Goal: Check status: Check status

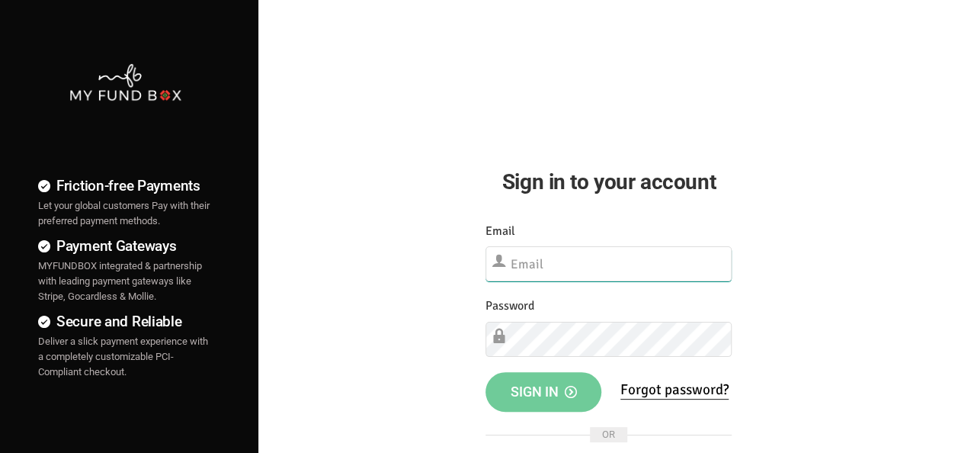
type input "[EMAIL_ADDRESS][DOMAIN_NAME]"
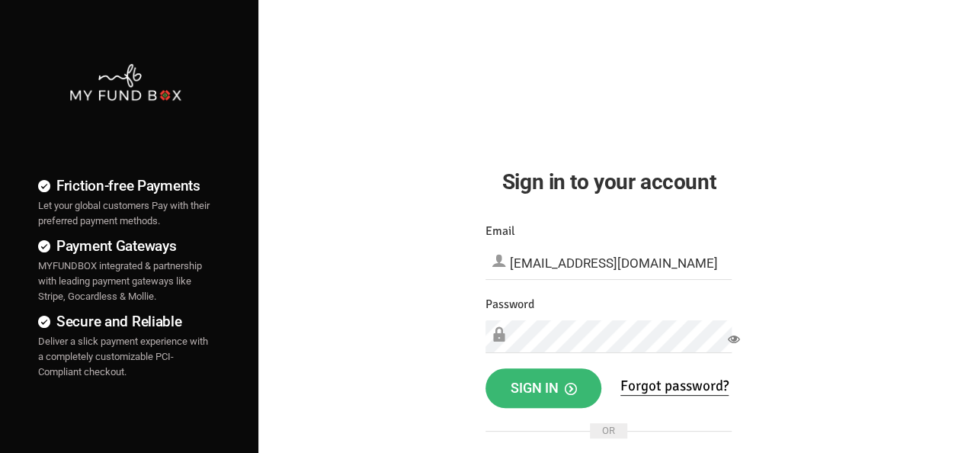
click at [537, 395] on span "Sign in" at bounding box center [543, 388] width 66 height 16
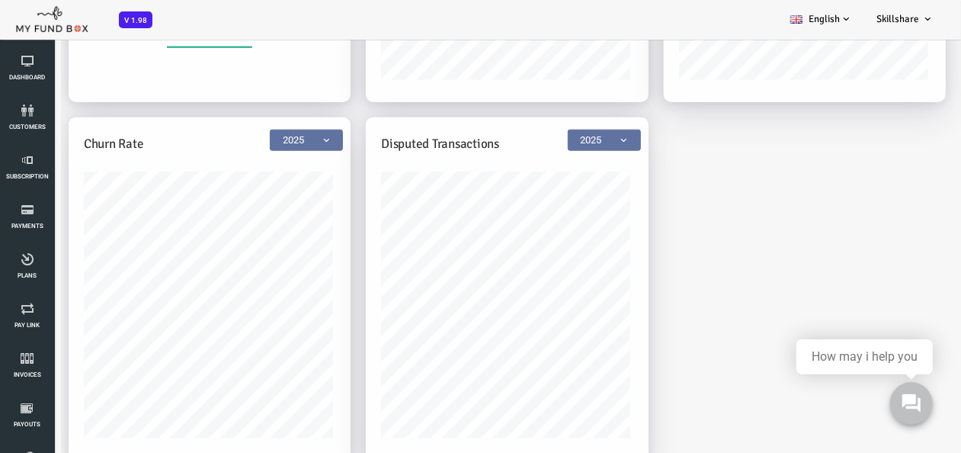
scroll to position [42, 0]
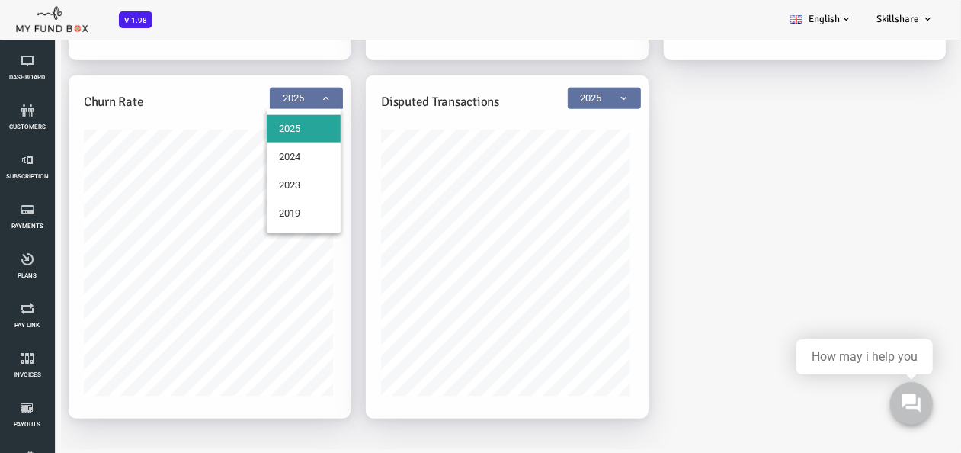
click at [233, 106] on span at bounding box center [233, 106] width 0 height 0
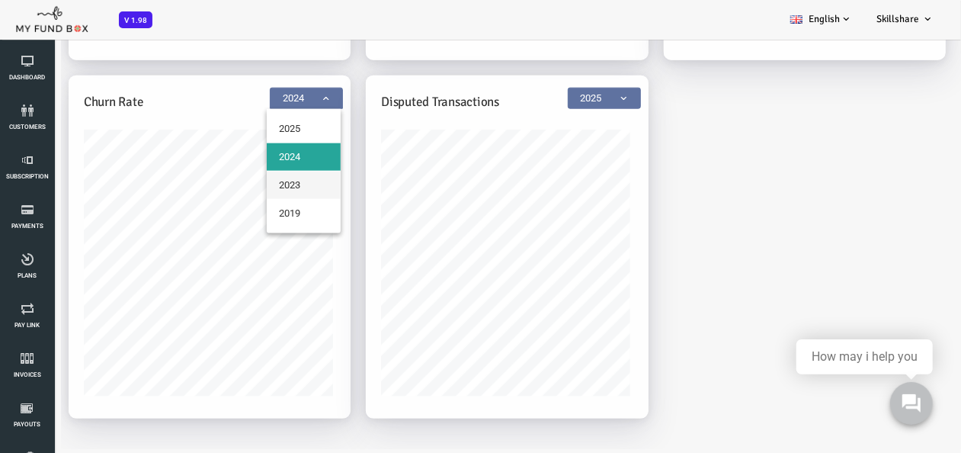
select select "2023"
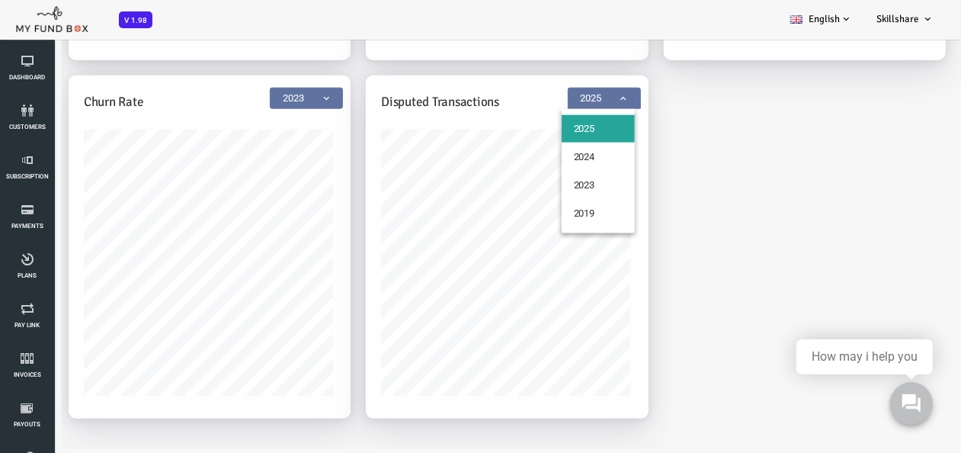
click at [531, 106] on span at bounding box center [531, 106] width 0 height 0
select select "2024"
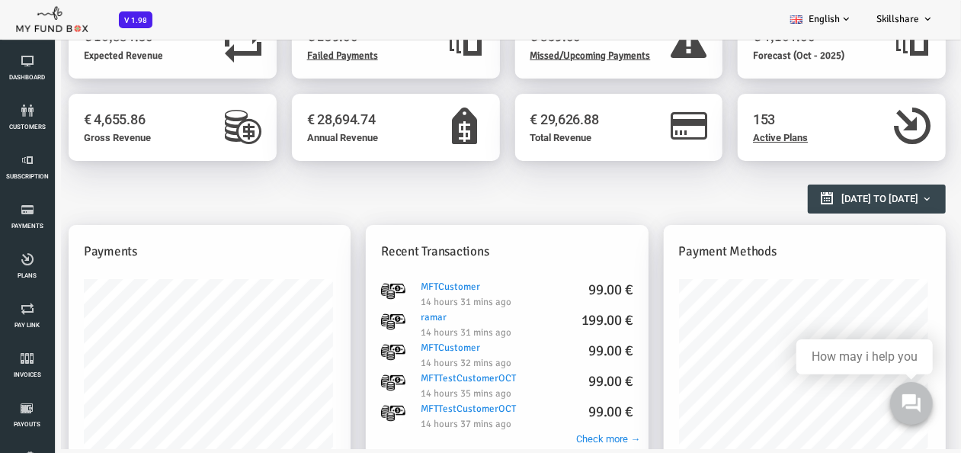
scroll to position [0, 0]
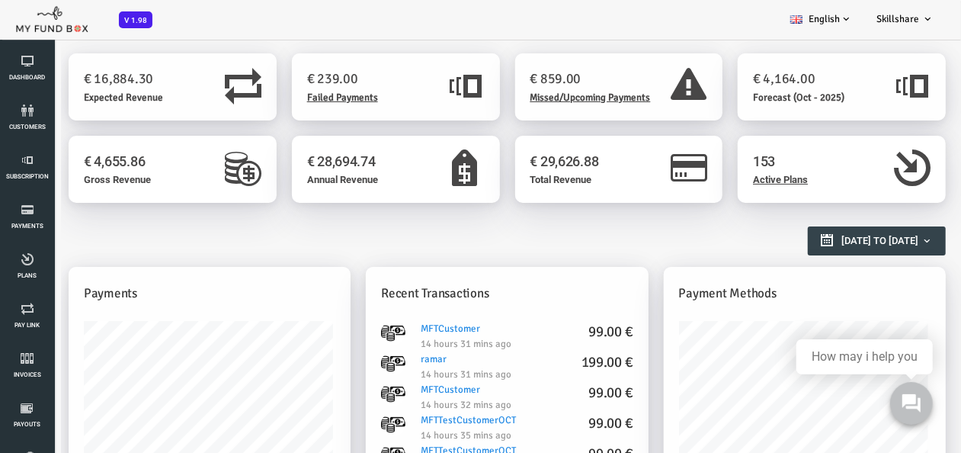
type input "[DATE]"
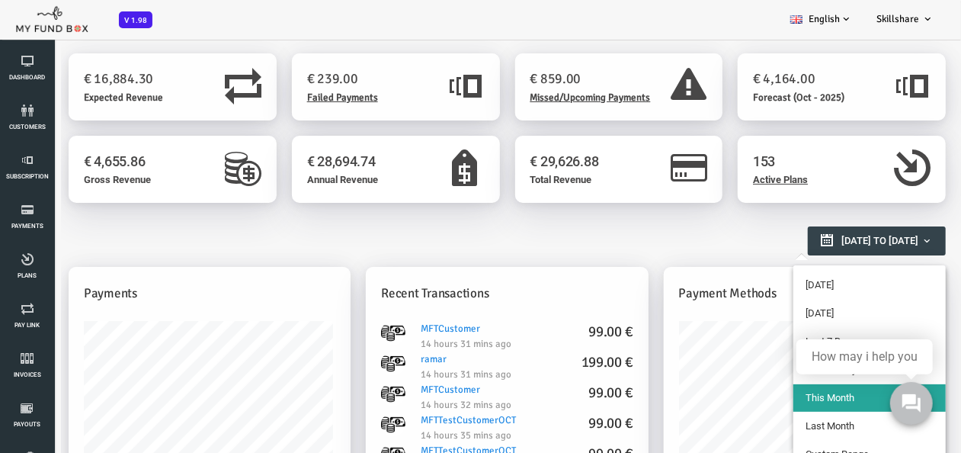
click at [883, 239] on b "button" at bounding box center [889, 240] width 12 height 12
type input "[DATE]"
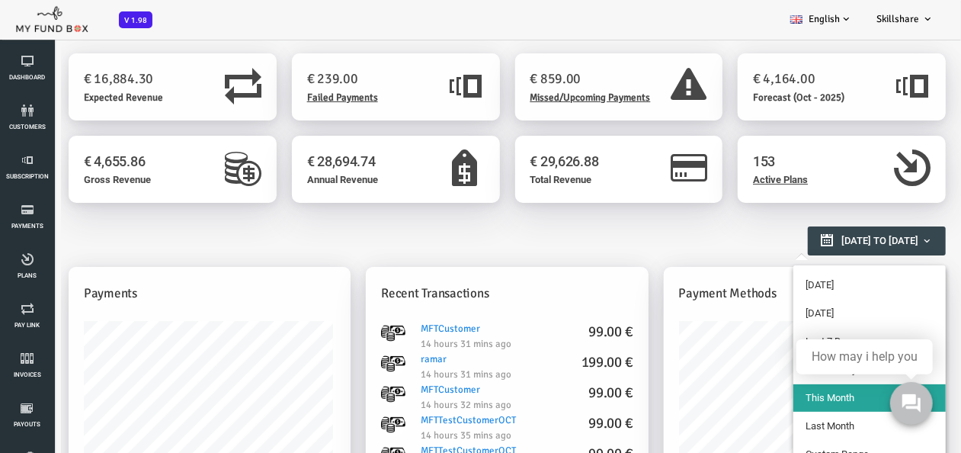
click at [794, 307] on li "[DATE]" at bounding box center [831, 312] width 152 height 27
